Goal: Task Accomplishment & Management: Use online tool/utility

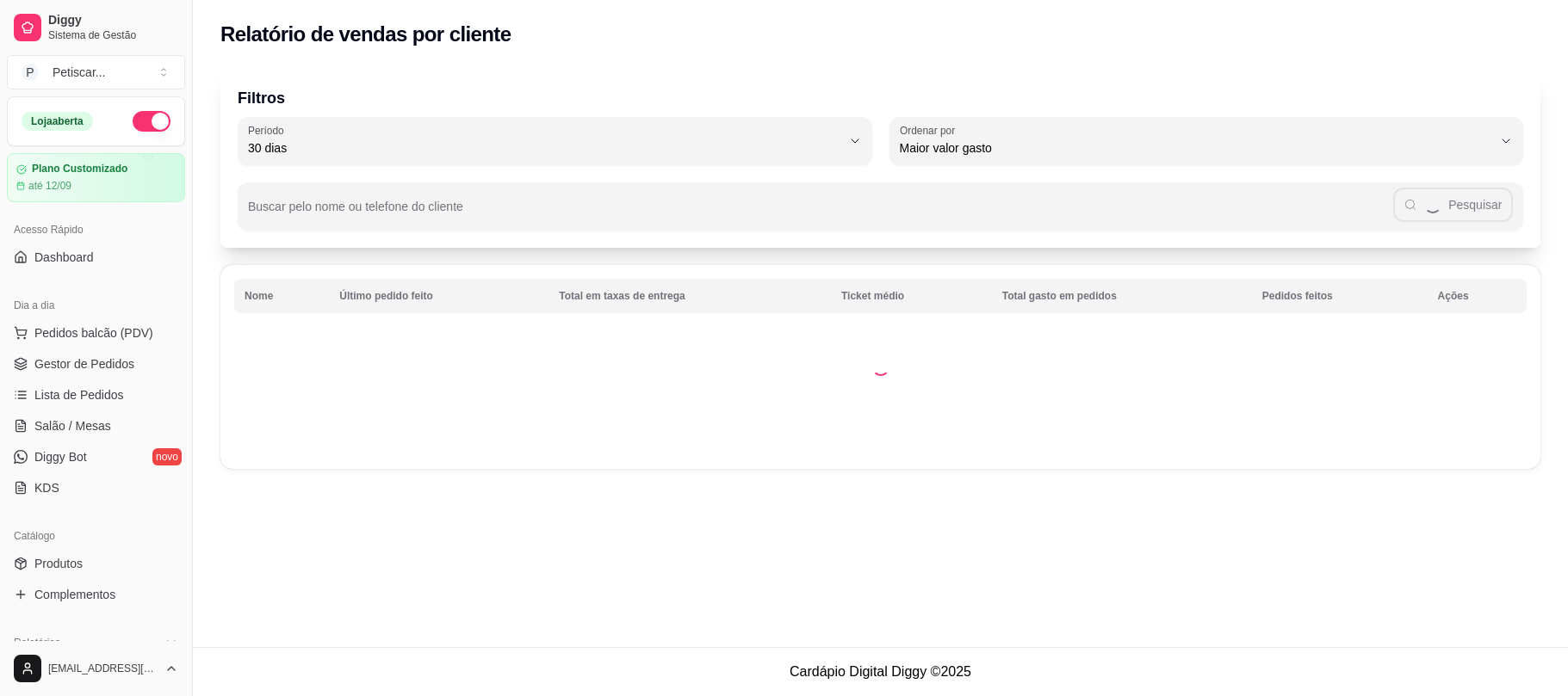
select select "30"
select select "HIGHEST_TOTAL_SPENT_WITH_ORDERS"
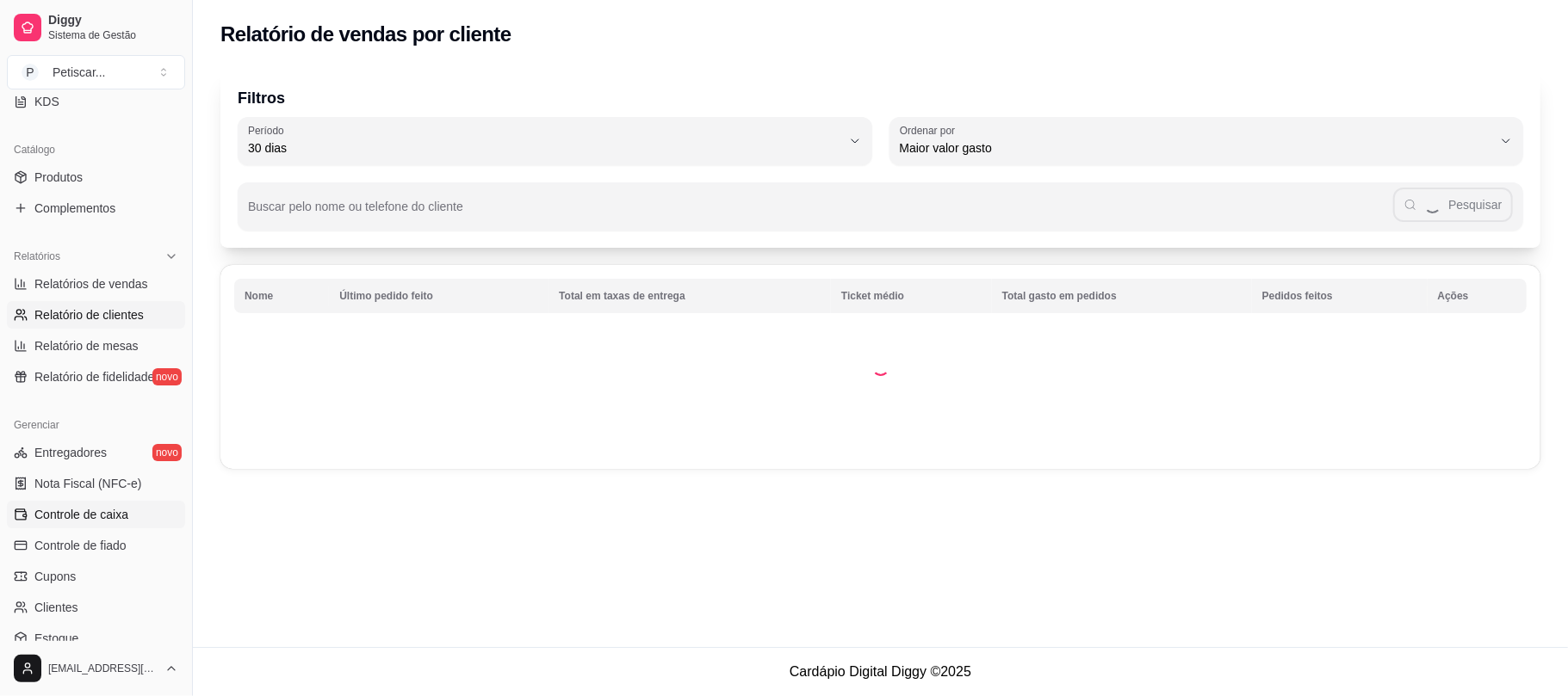
click at [83, 518] on span "Controle de caixa" at bounding box center [81, 514] width 93 height 17
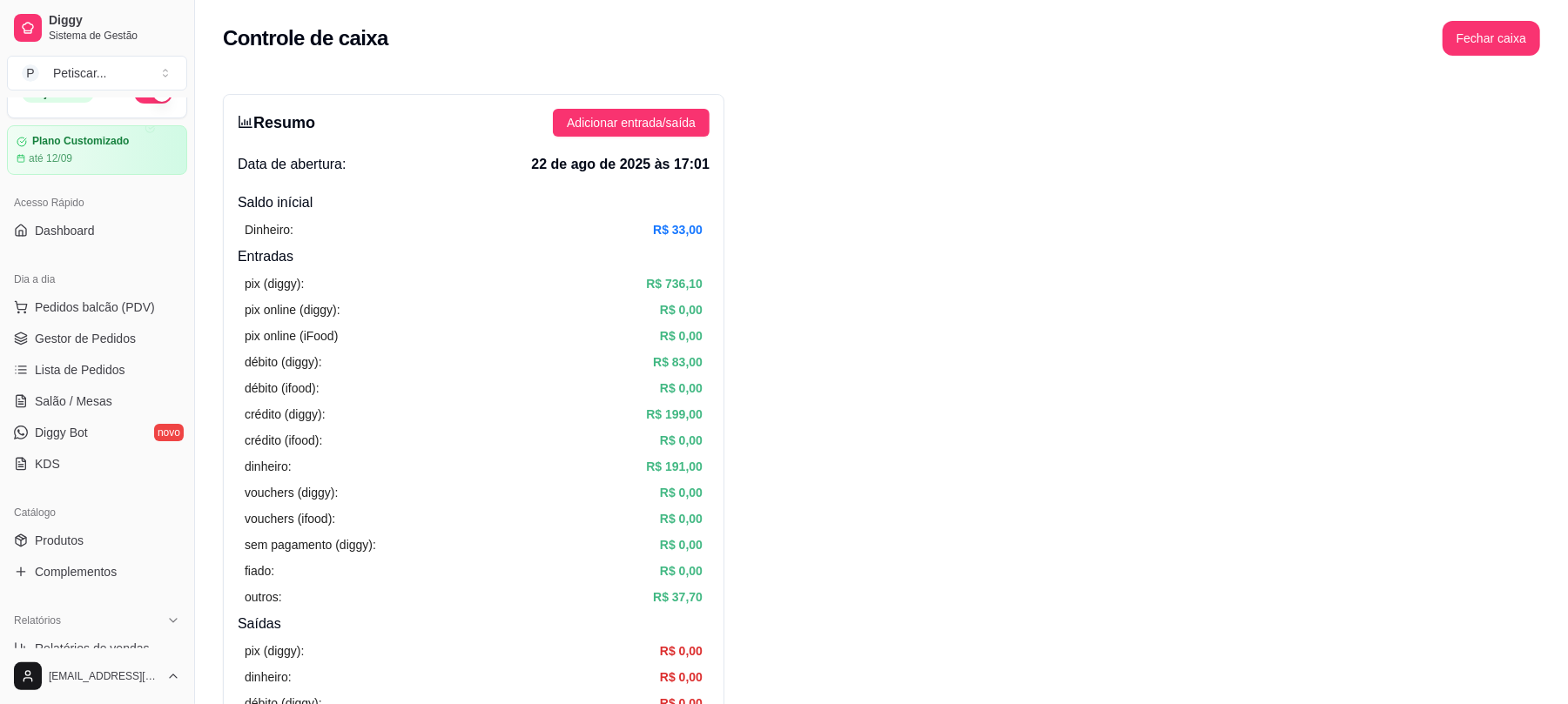
scroll to position [5, 0]
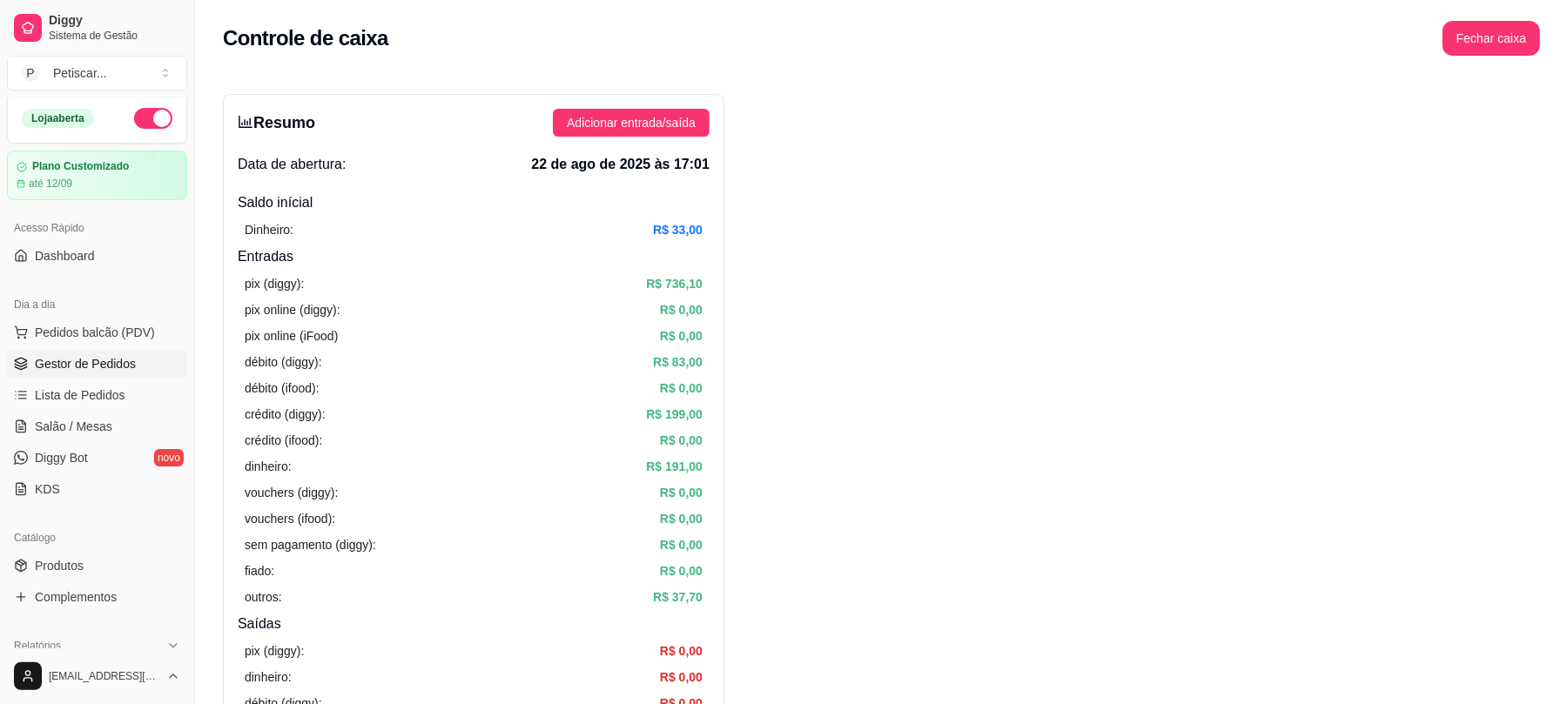
click at [67, 356] on span "Gestor de Pedidos" at bounding box center [85, 363] width 101 height 17
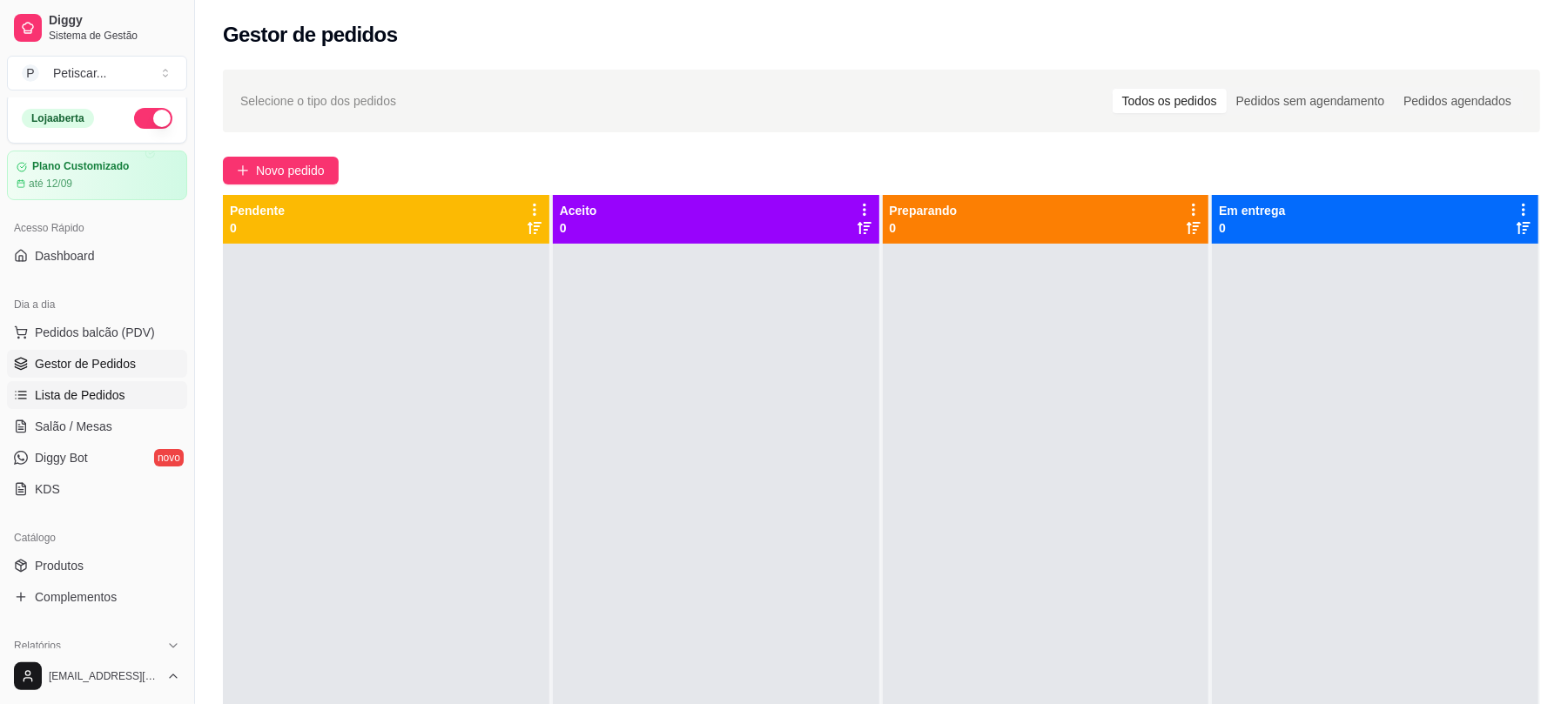
click at [127, 397] on link "Lista de Pedidos" at bounding box center [97, 395] width 181 height 28
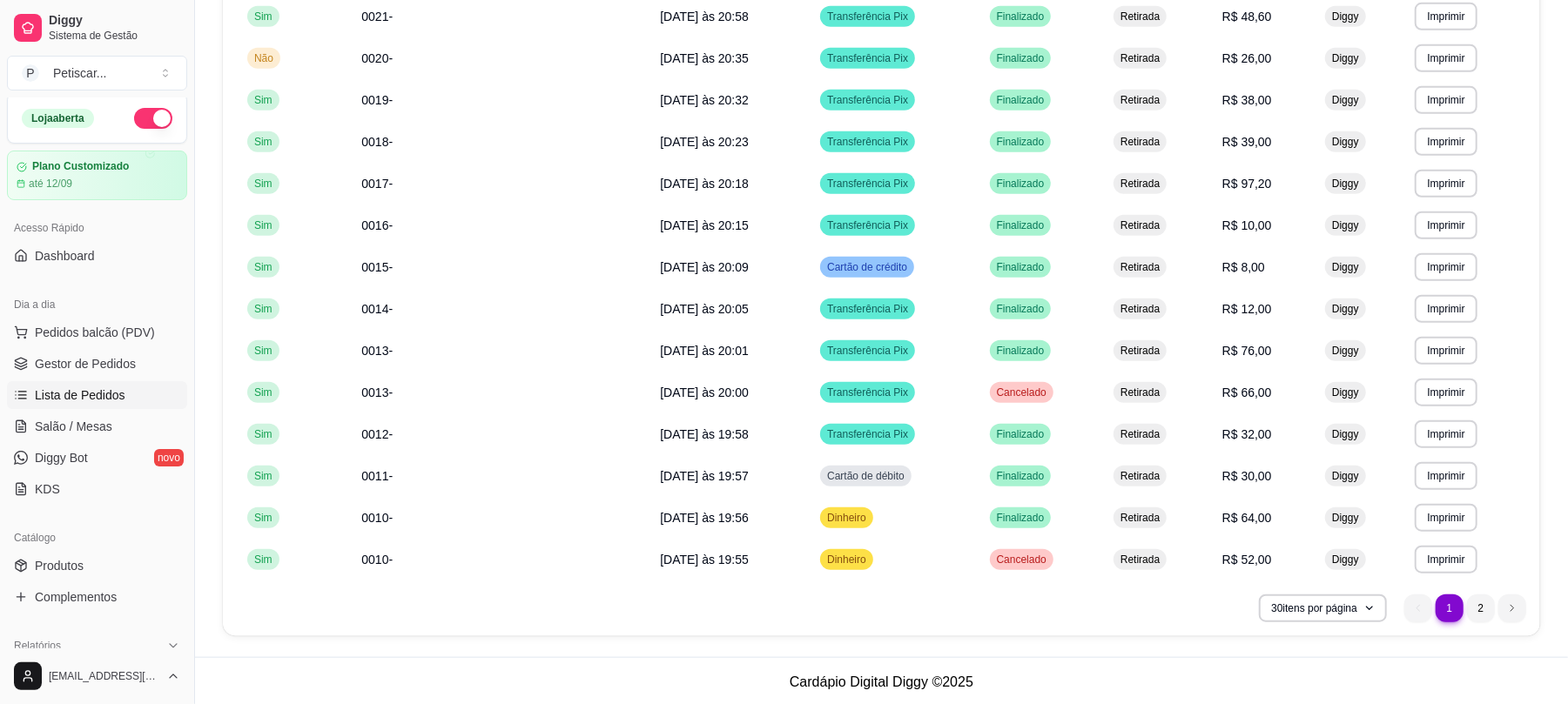
scroll to position [927, 0]
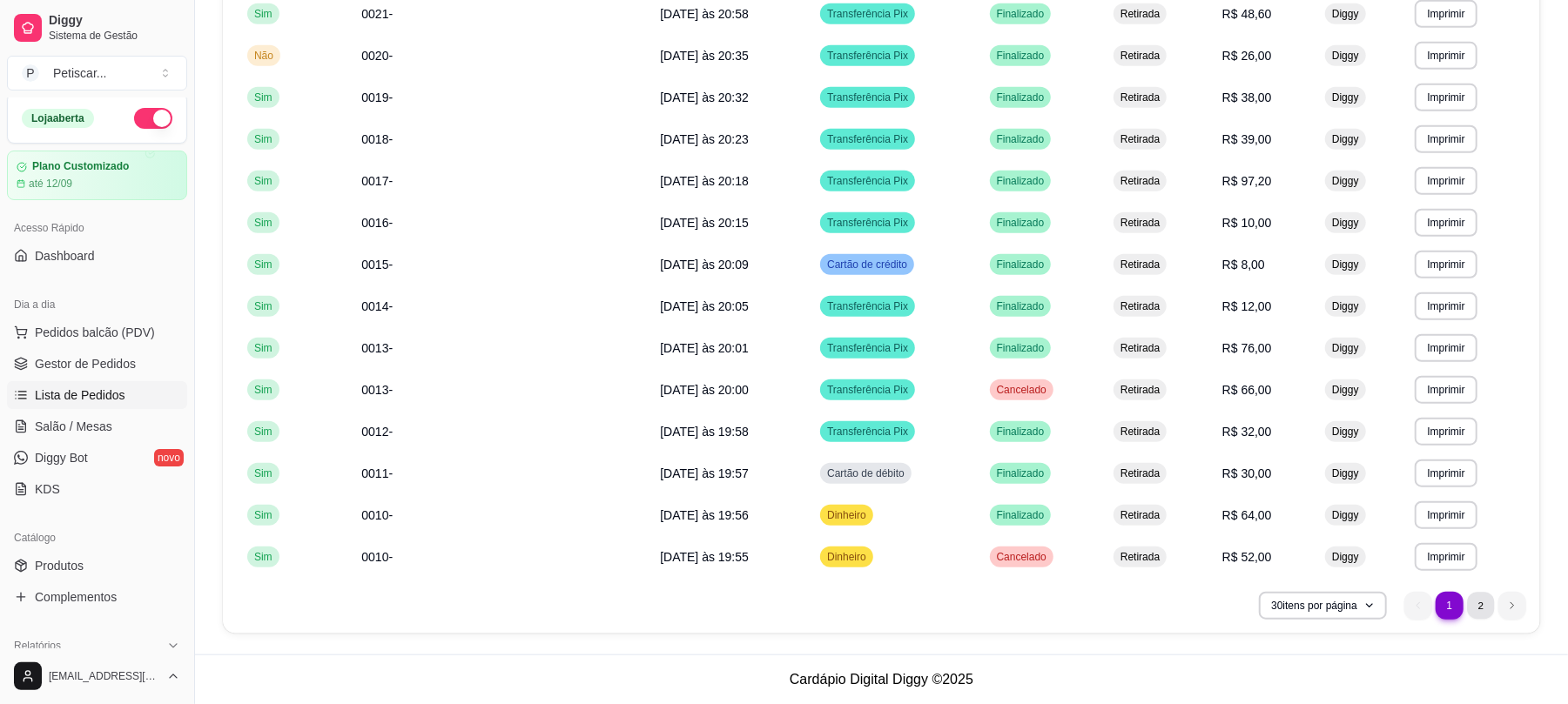
click at [1491, 600] on li "2" at bounding box center [1480, 605] width 27 height 27
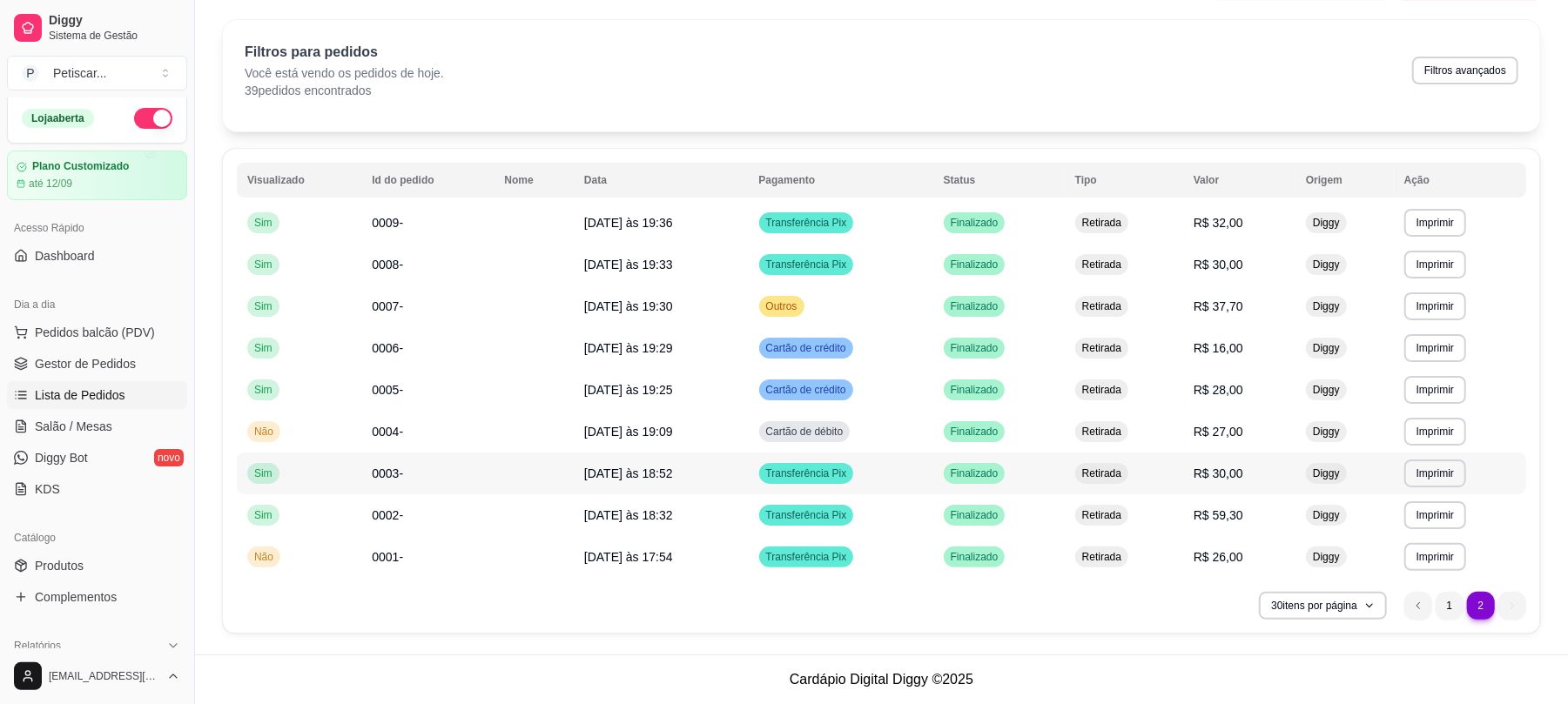
scroll to position [49, 0]
click at [1425, 607] on li "previous page button" at bounding box center [1418, 607] width 28 height 28
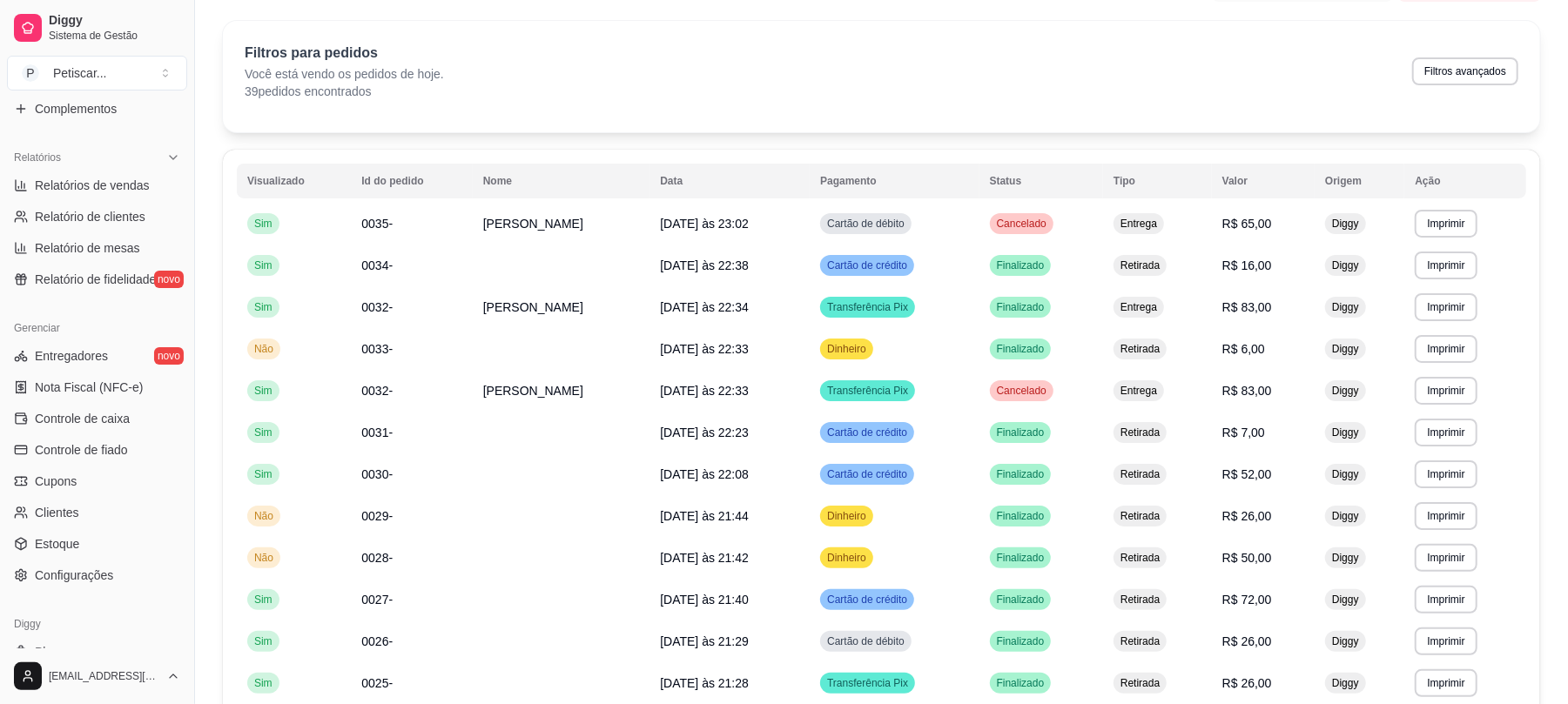
scroll to position [501, 0]
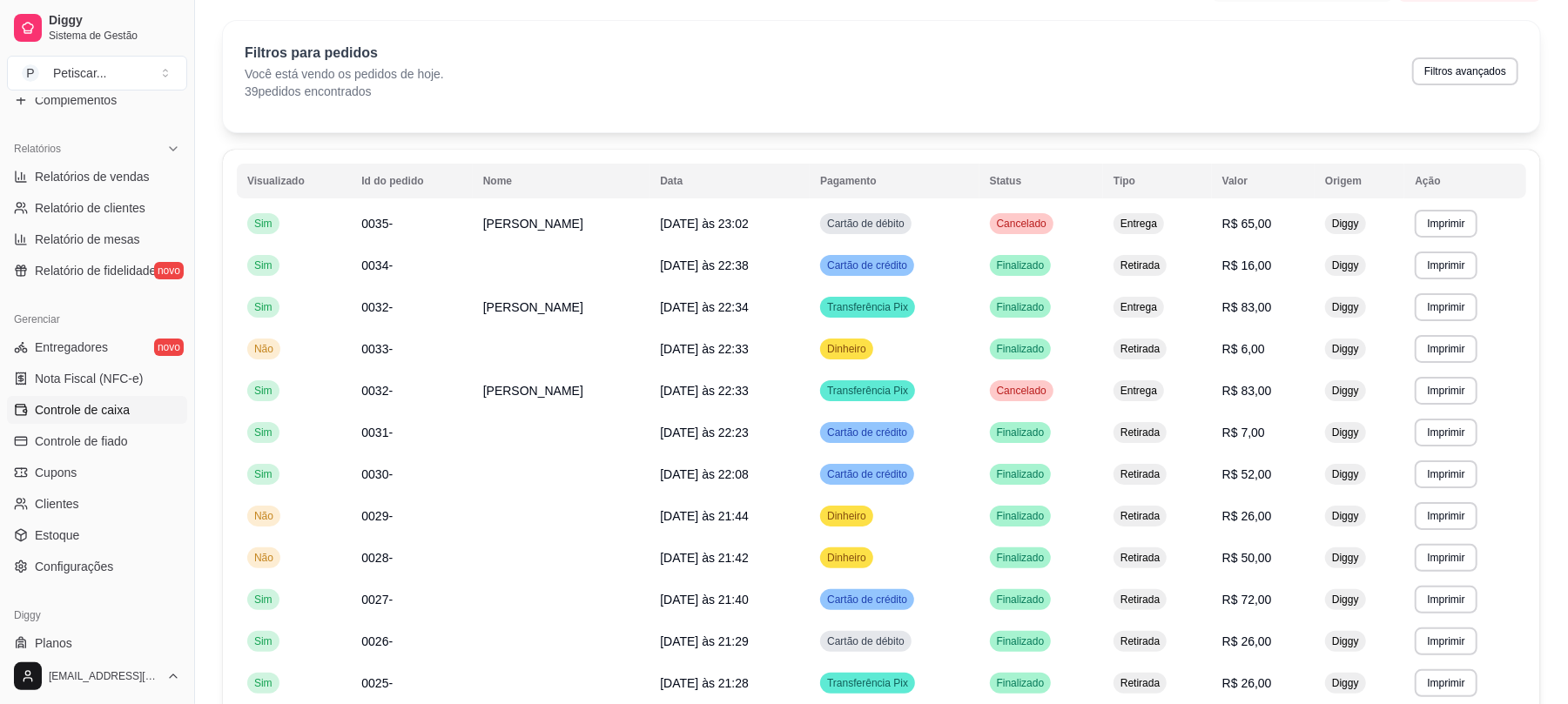
click at [139, 404] on link "Controle de caixa" at bounding box center [97, 410] width 181 height 28
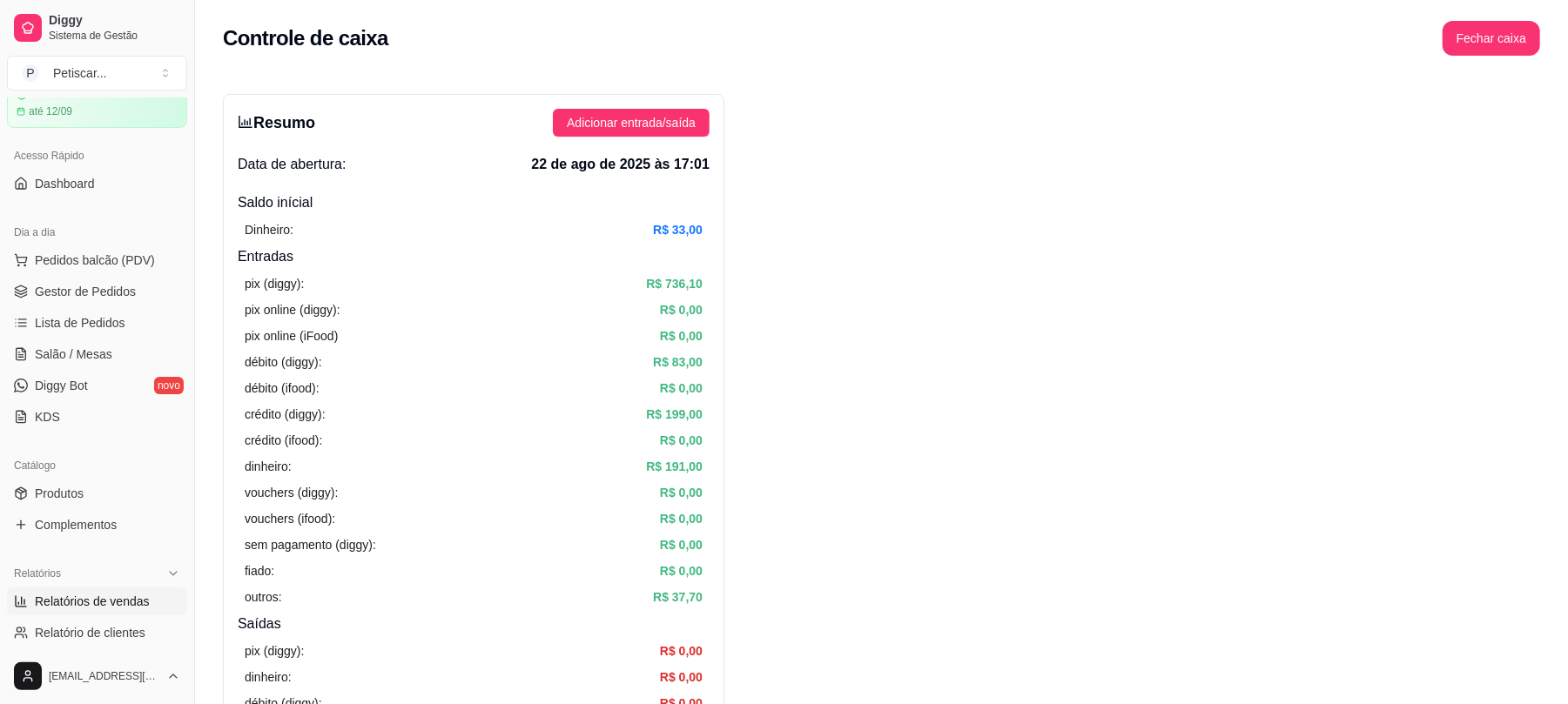
scroll to position [75, 0]
click at [95, 292] on span "Gestor de Pedidos" at bounding box center [85, 292] width 101 height 17
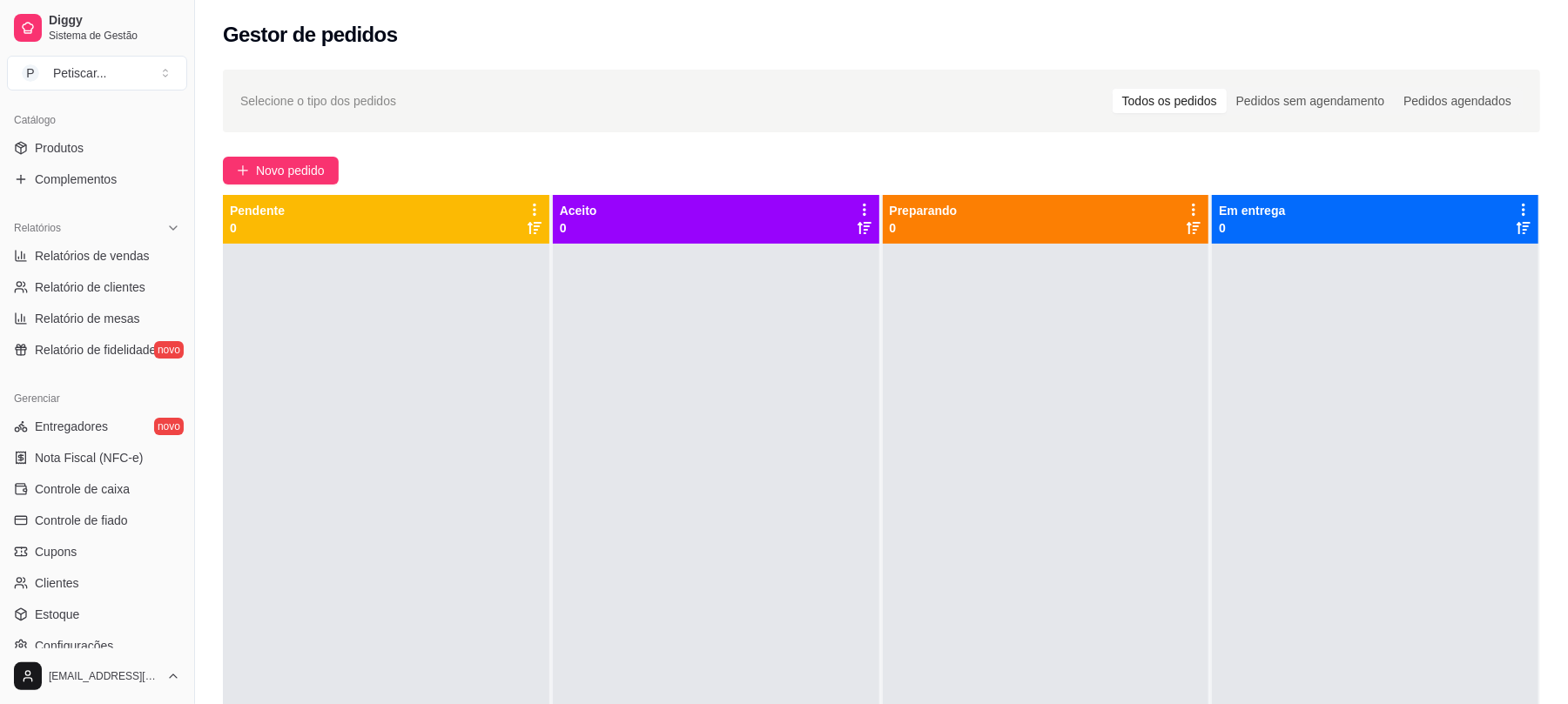
scroll to position [425, 0]
click at [54, 489] on span "Controle de caixa" at bounding box center [82, 485] width 94 height 17
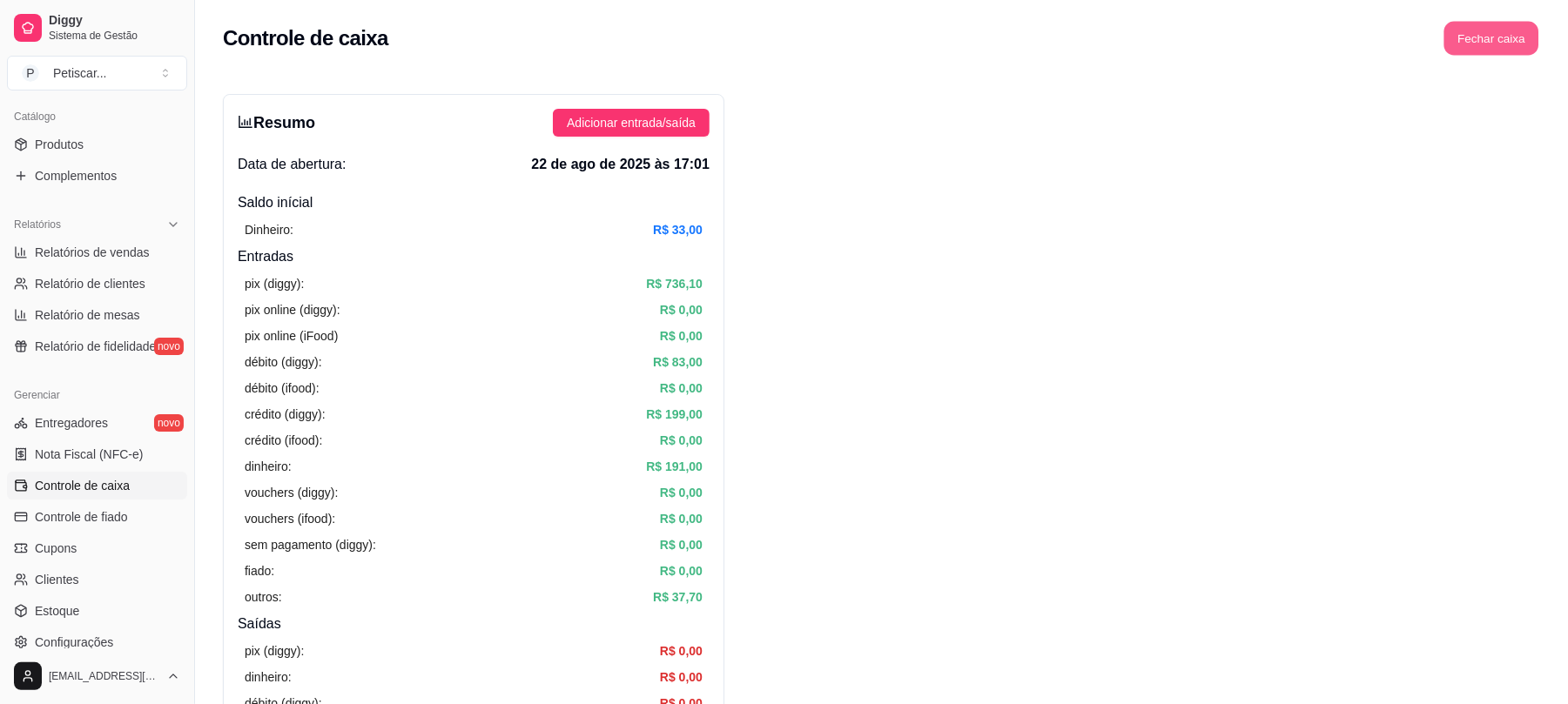
click at [1484, 42] on button "Fechar caixa" at bounding box center [1491, 38] width 94 height 34
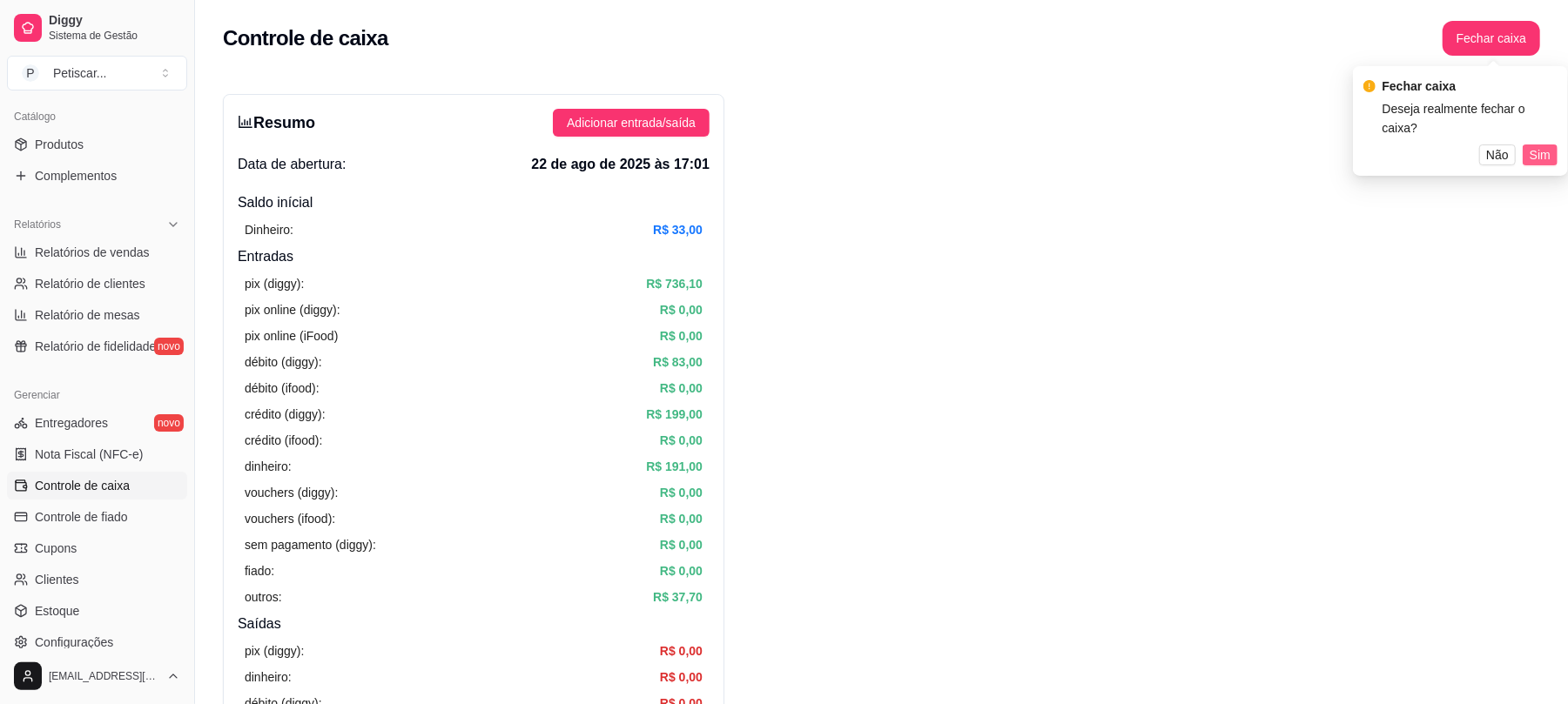
click at [1530, 146] on span "Sim" at bounding box center [1540, 155] width 21 height 19
